Goal: Navigation & Orientation: Find specific page/section

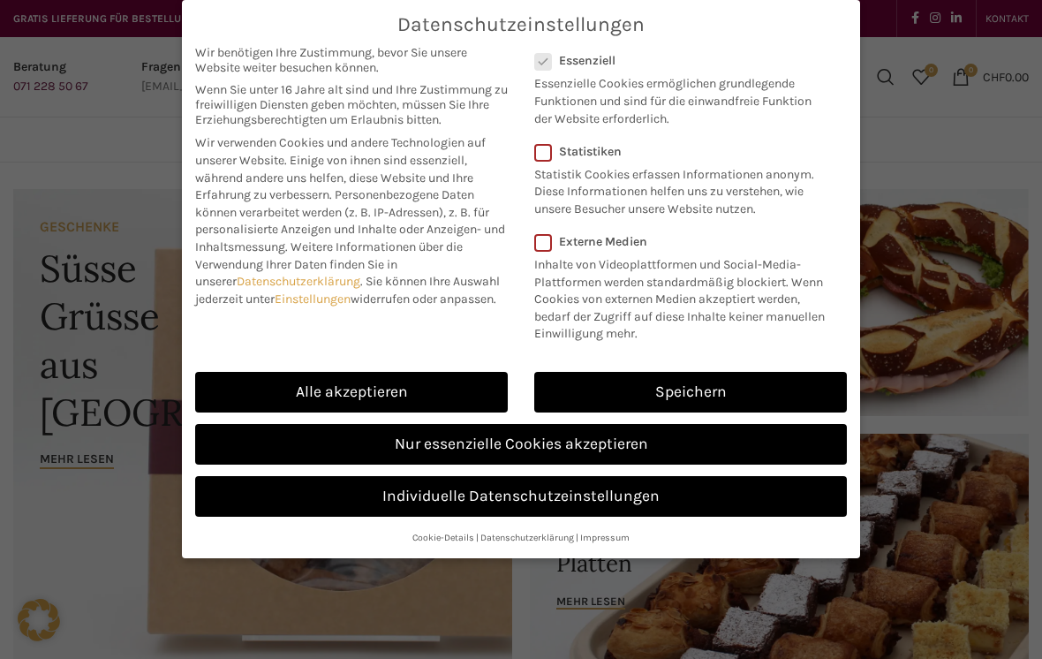
click at [429, 386] on link "Alle akzeptieren" at bounding box center [351, 392] width 313 height 41
checkbox input "true"
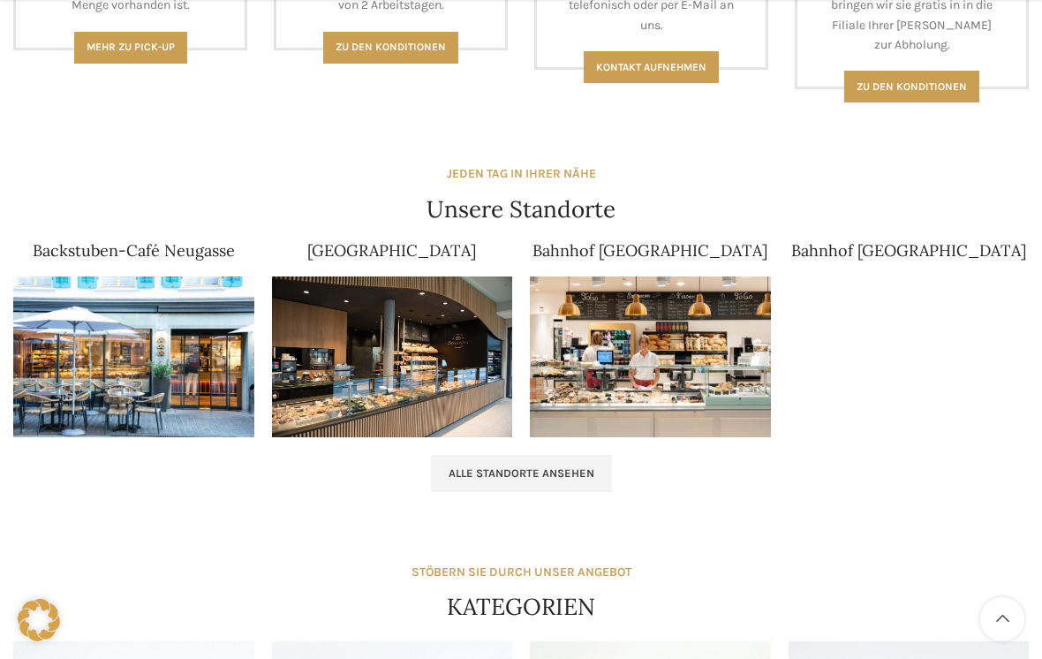
scroll to position [1019, 0]
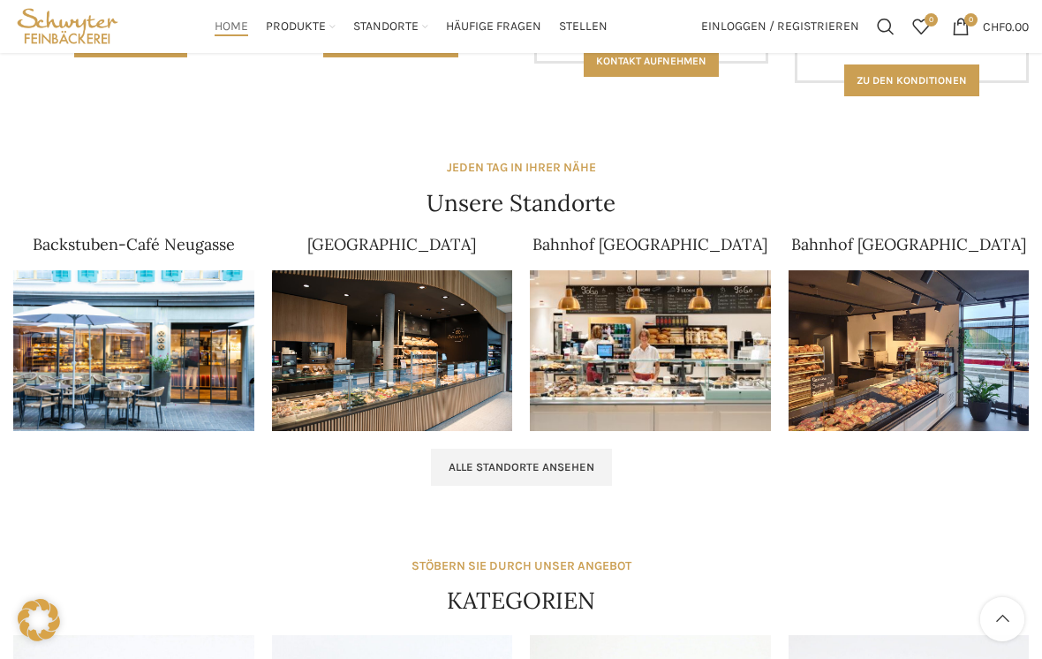
click at [558, 456] on link "Alle Standorte ansehen" at bounding box center [521, 467] width 181 height 37
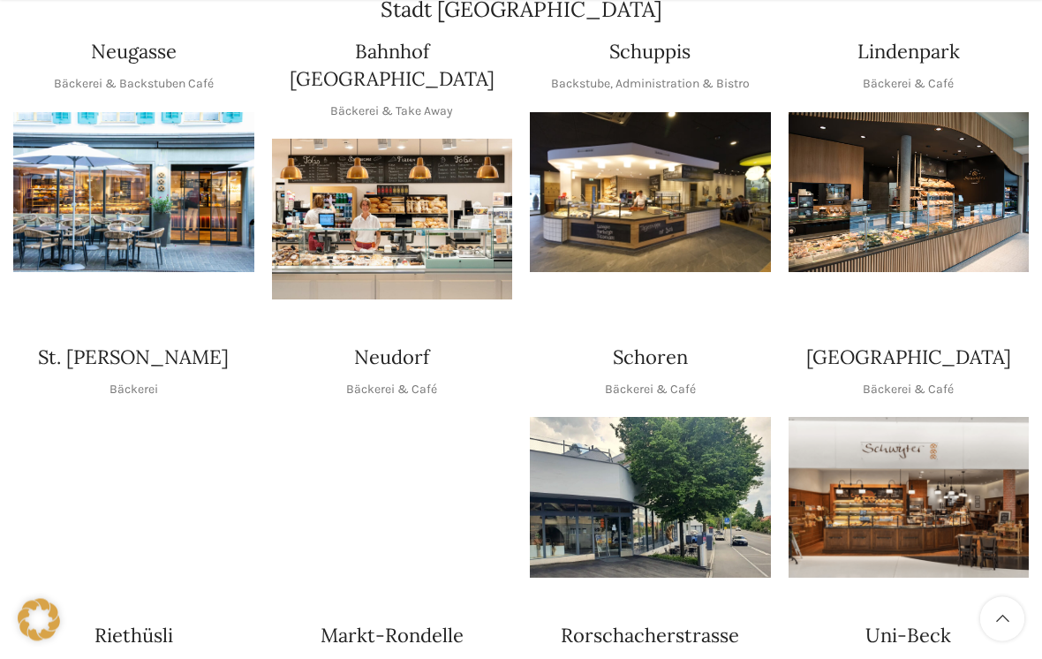
scroll to position [395, 0]
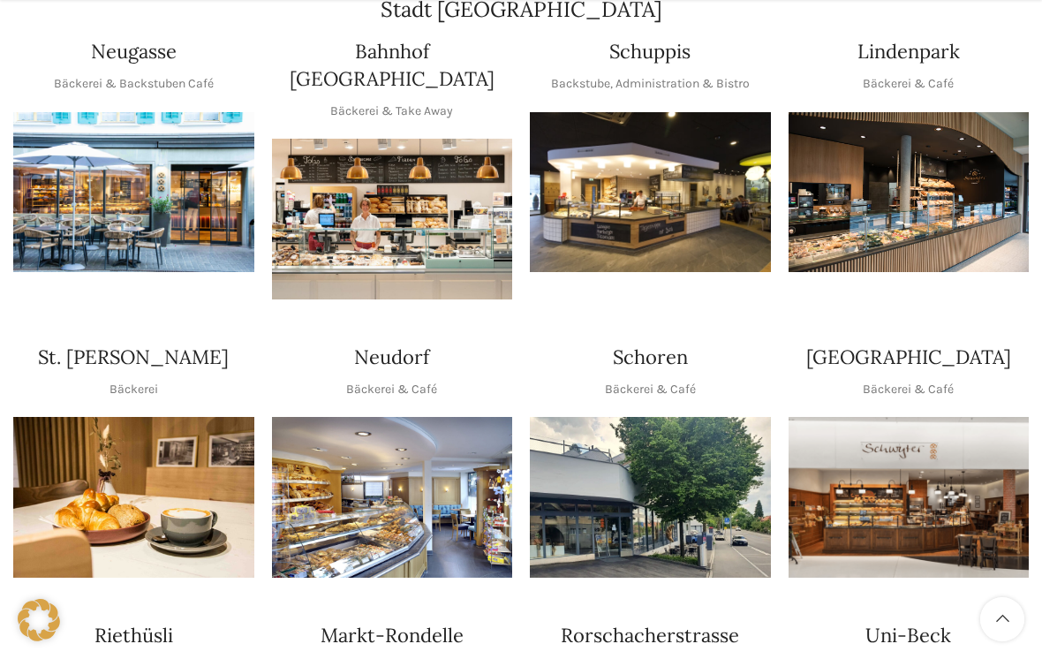
click at [145, 380] on p "Bäckerei" at bounding box center [133, 389] width 49 height 19
click at [160, 459] on img "1 / 1" at bounding box center [133, 497] width 241 height 161
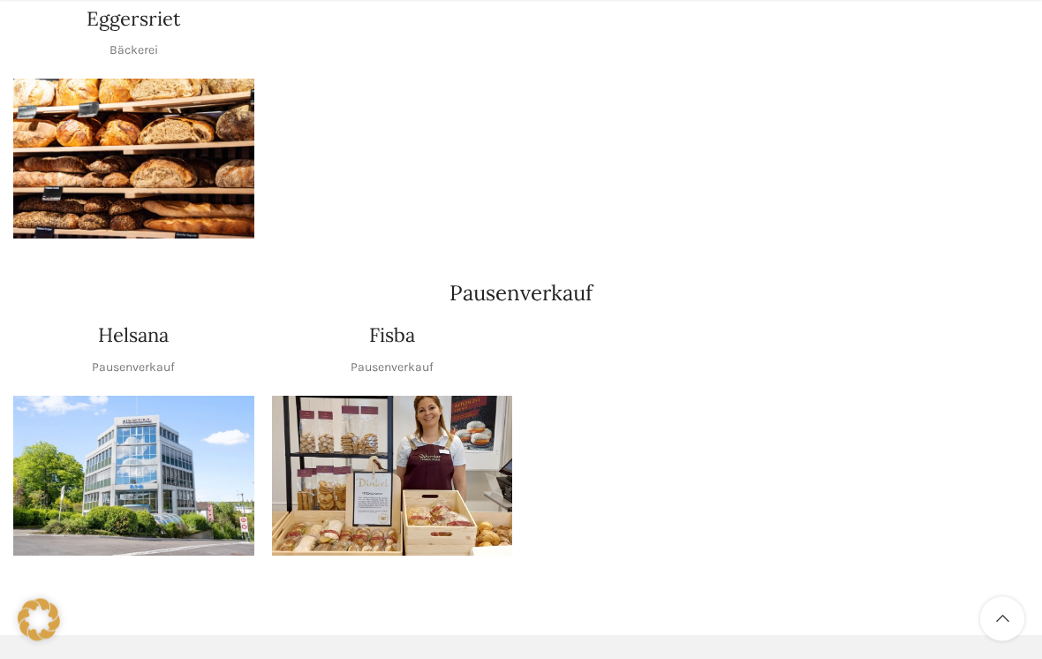
scroll to position [1910, 0]
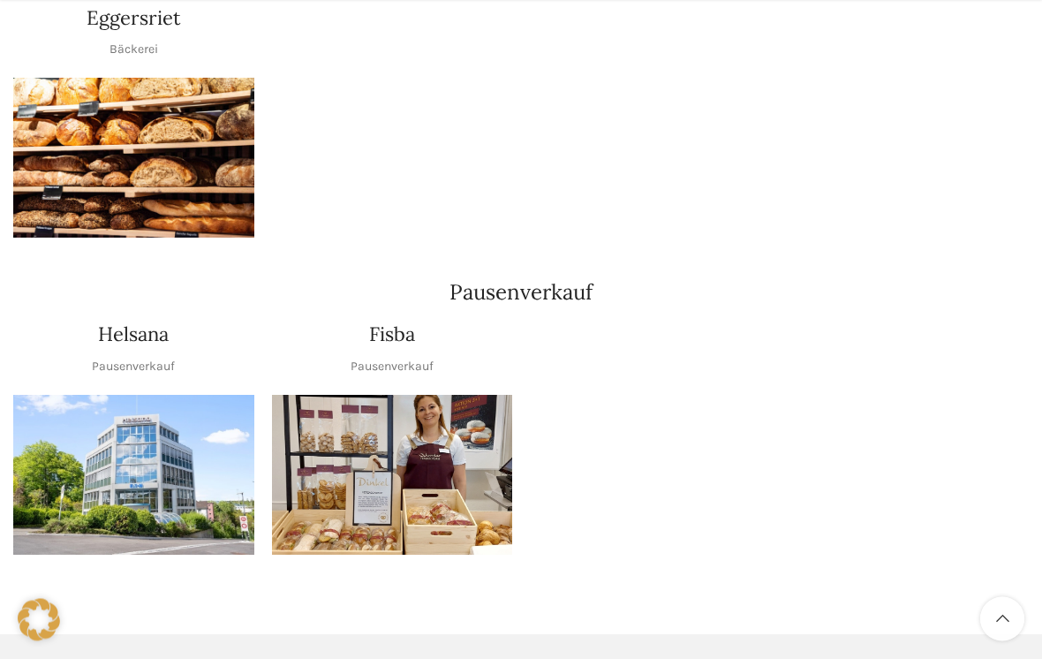
click at [930, 247] on div at bounding box center [520, 260] width 1033 height 26
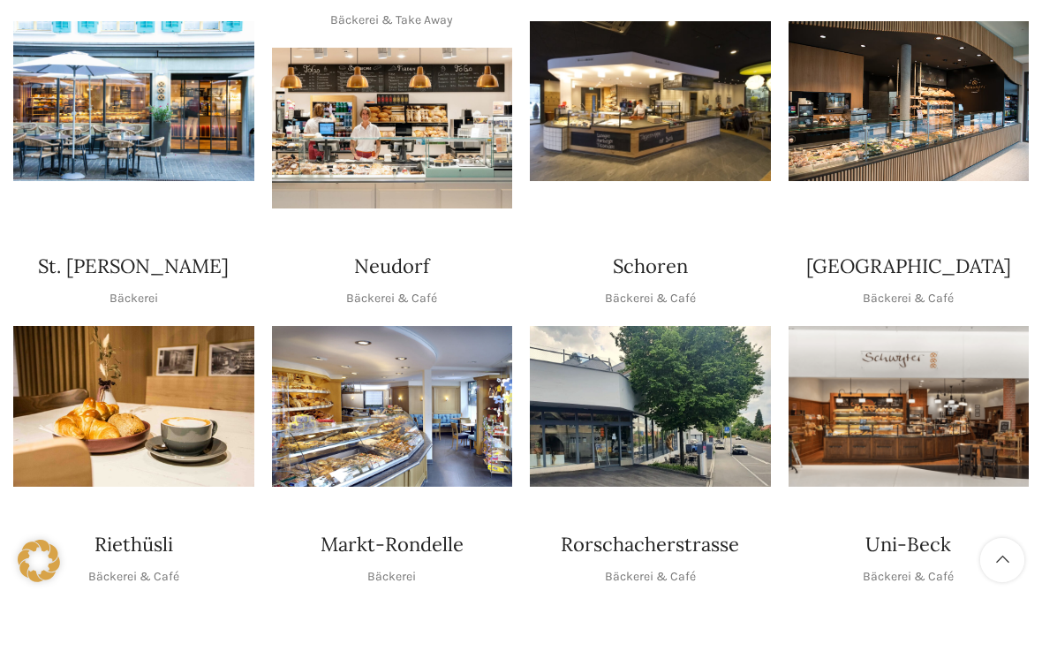
scroll to position [425, 0]
